Goal: Information Seeking & Learning: Learn about a topic

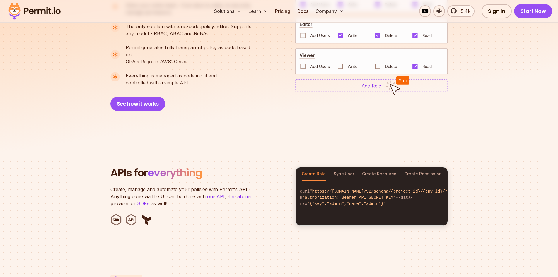
scroll to position [527, 0]
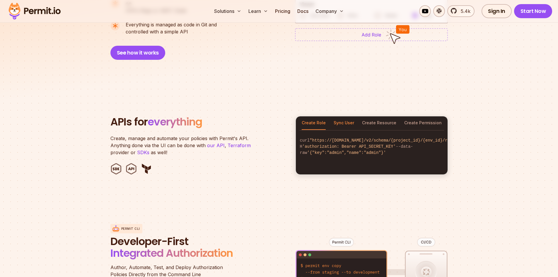
click at [341, 116] on button "Sync User" at bounding box center [344, 122] width 20 height 13
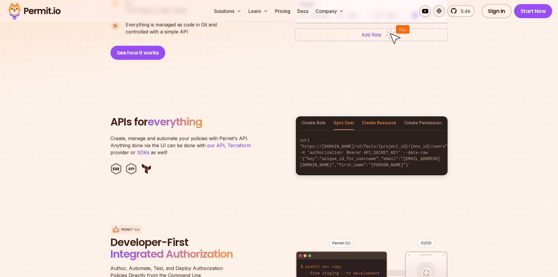
click at [382, 116] on button "Create Resource" at bounding box center [379, 122] width 34 height 13
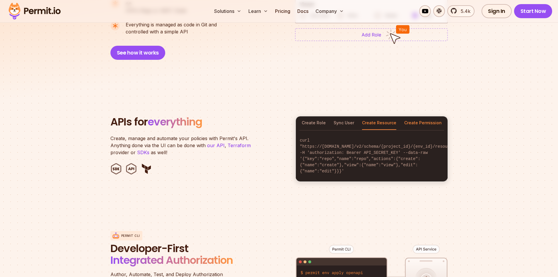
click at [435, 116] on button "Create Permission" at bounding box center [422, 122] width 37 height 13
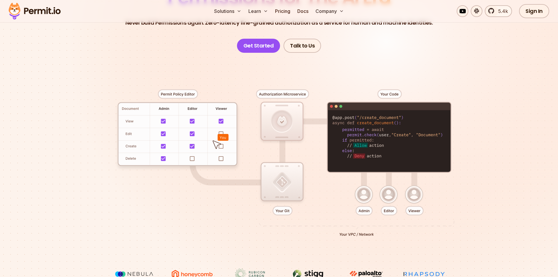
scroll to position [117, 0]
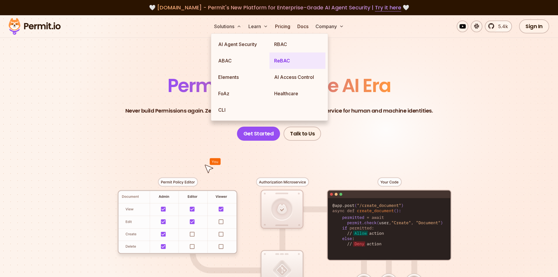
click at [275, 62] on link "ReBAC" at bounding box center [297, 60] width 56 height 16
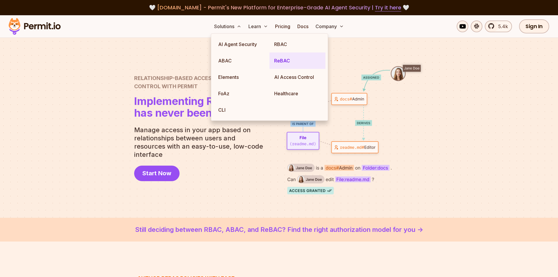
click at [281, 63] on link "ReBAC" at bounding box center [297, 60] width 56 height 16
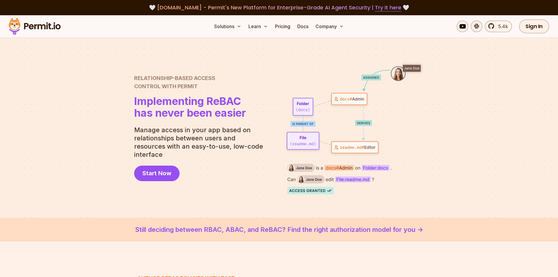
click at [337, 100] on img at bounding box center [353, 127] width 141 height 133
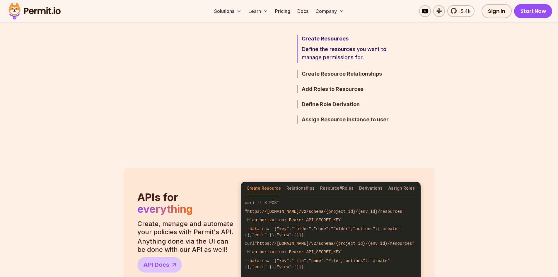
scroll to position [468, 0]
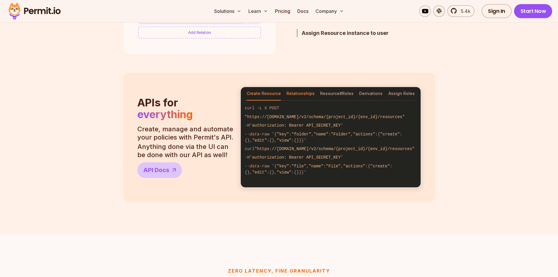
click at [309, 92] on button "Relationships" at bounding box center [300, 93] width 28 height 13
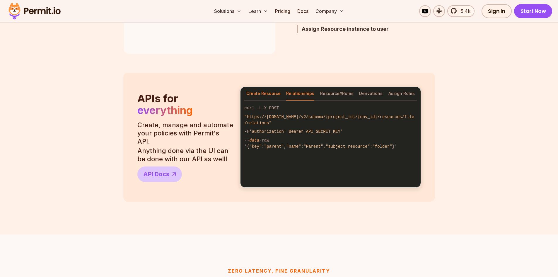
click at [261, 92] on button "Create Resource" at bounding box center [263, 93] width 34 height 13
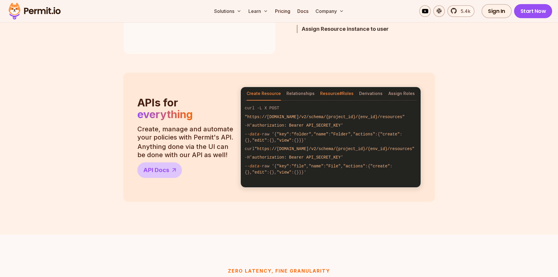
click at [342, 93] on button "Resource#Roles" at bounding box center [336, 93] width 33 height 13
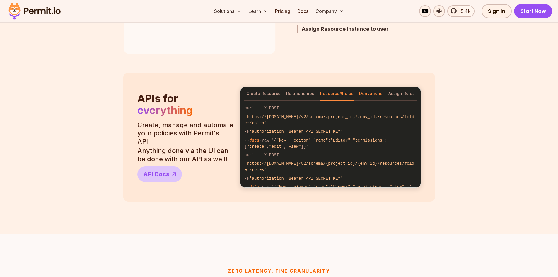
click at [366, 94] on button "Derivations" at bounding box center [370, 93] width 23 height 13
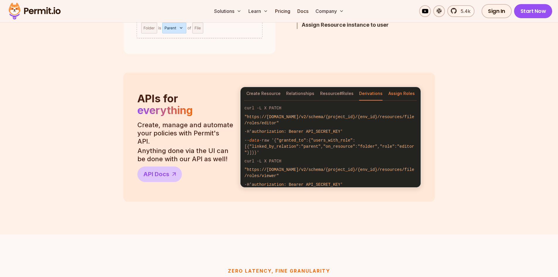
click at [402, 96] on button "Assign Roles" at bounding box center [401, 93] width 26 height 13
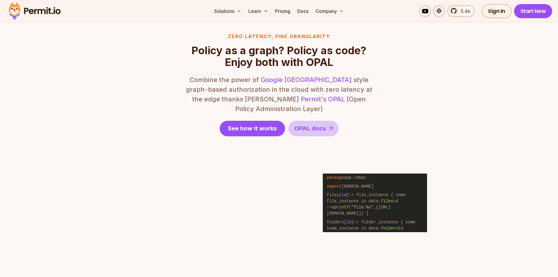
scroll to position [761, 0]
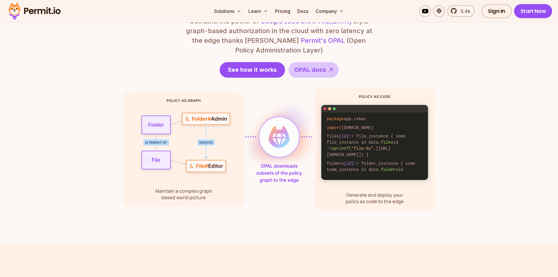
click at [26, 7] on img at bounding box center [34, 11] width 57 height 20
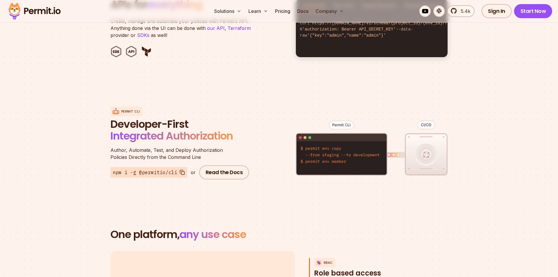
scroll to position [761, 0]
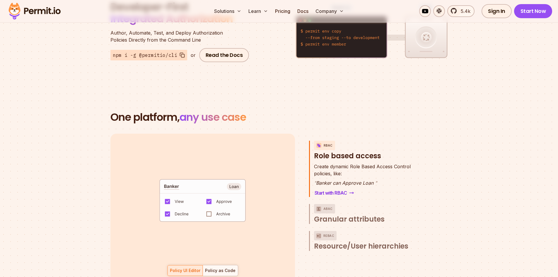
click at [98, 141] on section "One platform, any use case RBAC Role based access default allow := false allow …" at bounding box center [279, 204] width 558 height 242
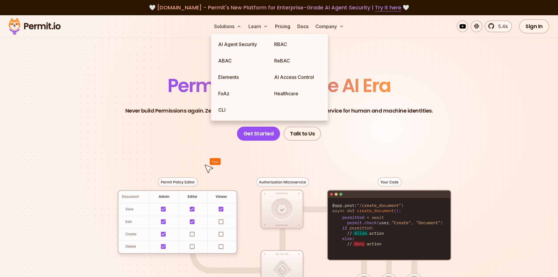
click at [228, 28] on button "Solutions" at bounding box center [228, 26] width 32 height 12
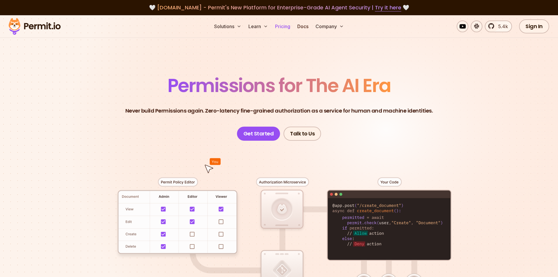
click at [287, 24] on link "Pricing" at bounding box center [283, 26] width 20 height 12
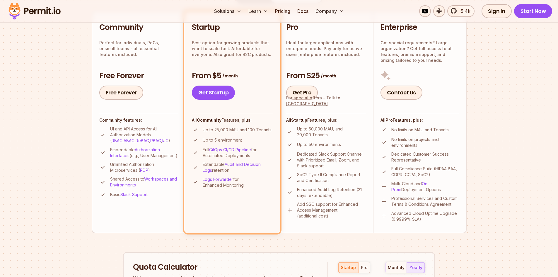
scroll to position [146, 0]
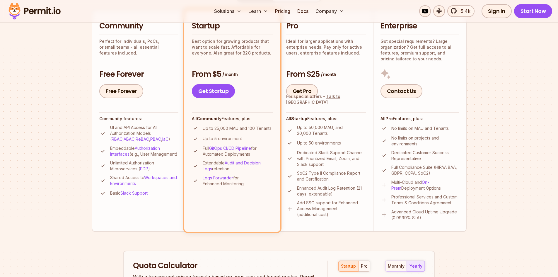
click at [257, 128] on p "Up to 25,000 MAU and 100 Tenants" at bounding box center [237, 128] width 69 height 6
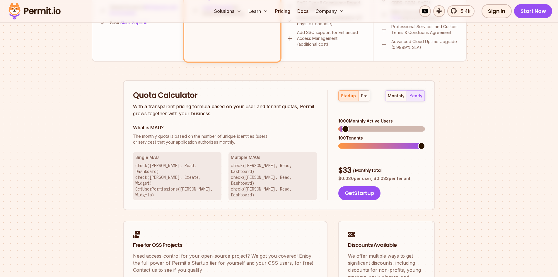
scroll to position [381, 0]
